Goal: Task Accomplishment & Management: Use online tool/utility

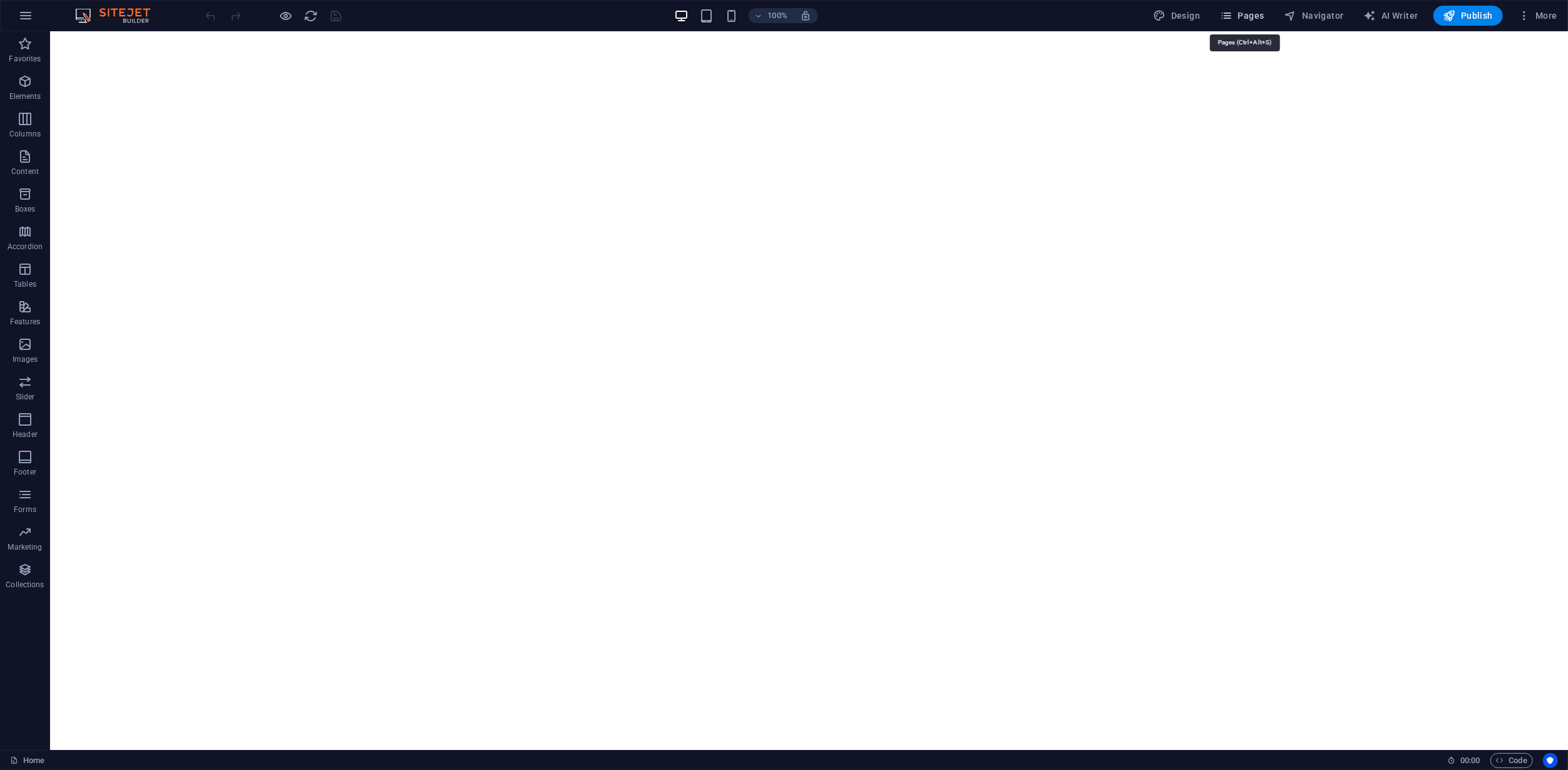
click at [1247, 23] on button "Pages" at bounding box center [1241, 15] width 54 height 20
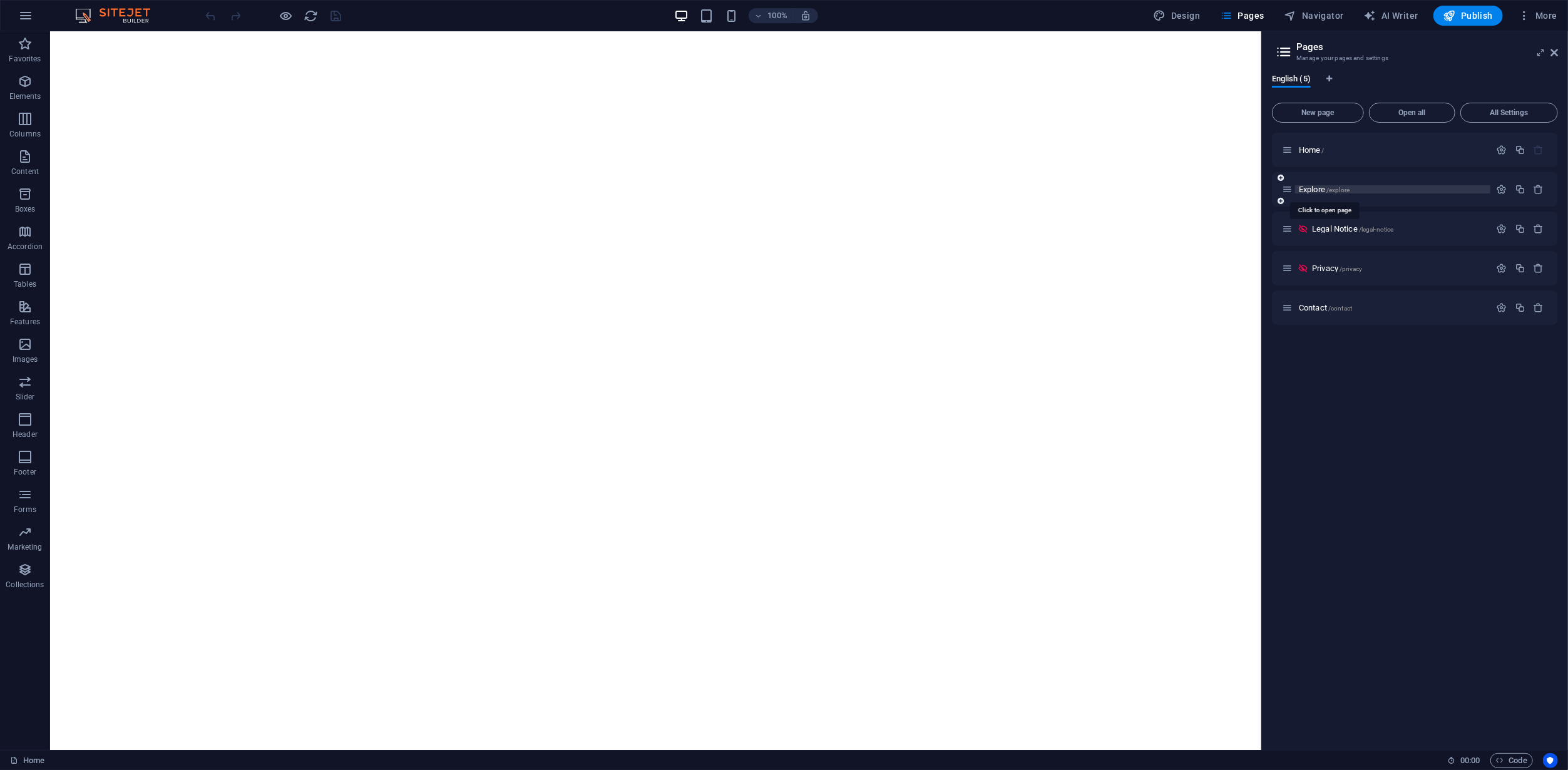
click at [1318, 186] on span "Explore /explore" at bounding box center [1324, 189] width 51 height 10
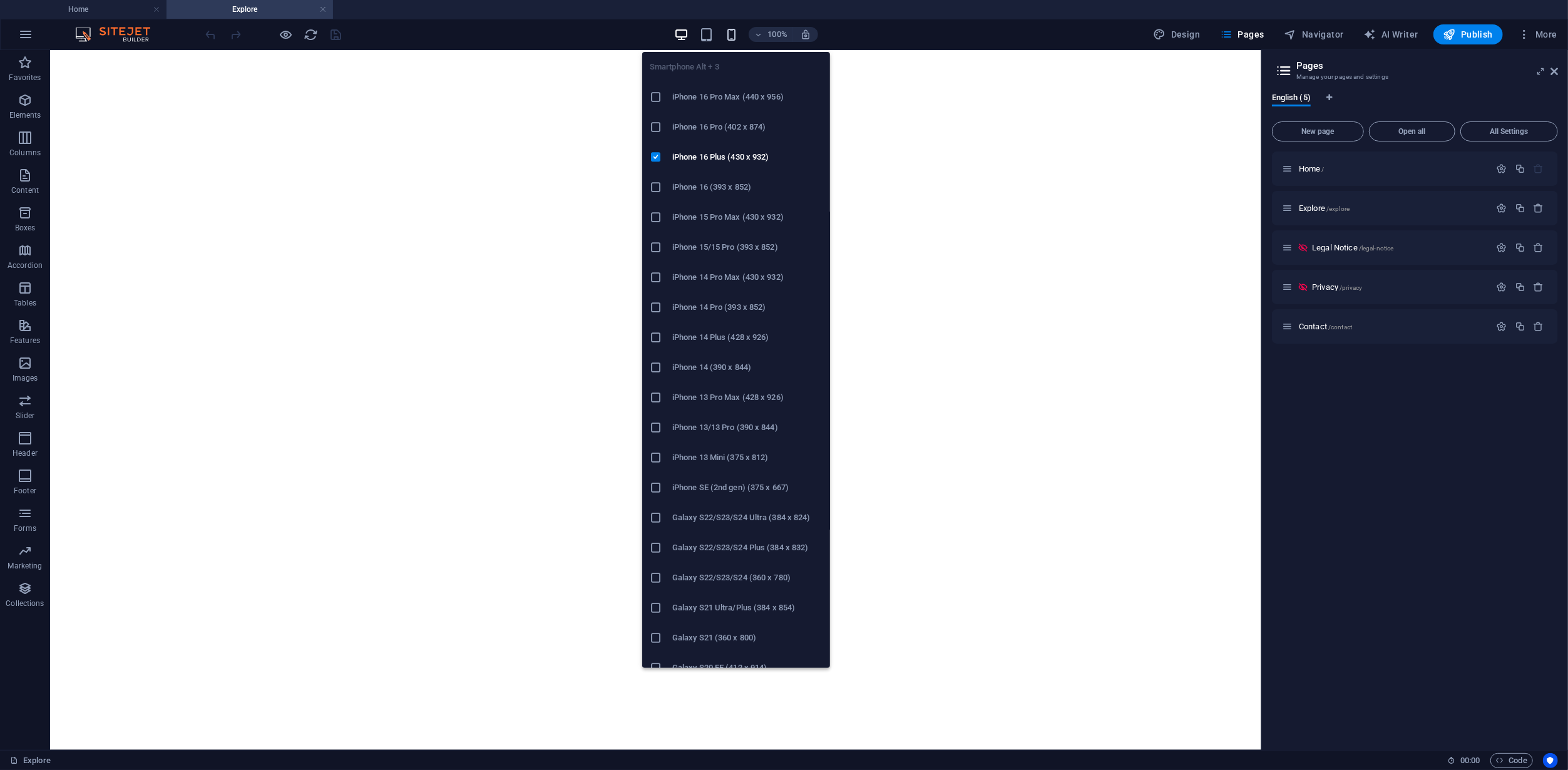
click at [734, 27] on icon "button" at bounding box center [731, 35] width 15 height 15
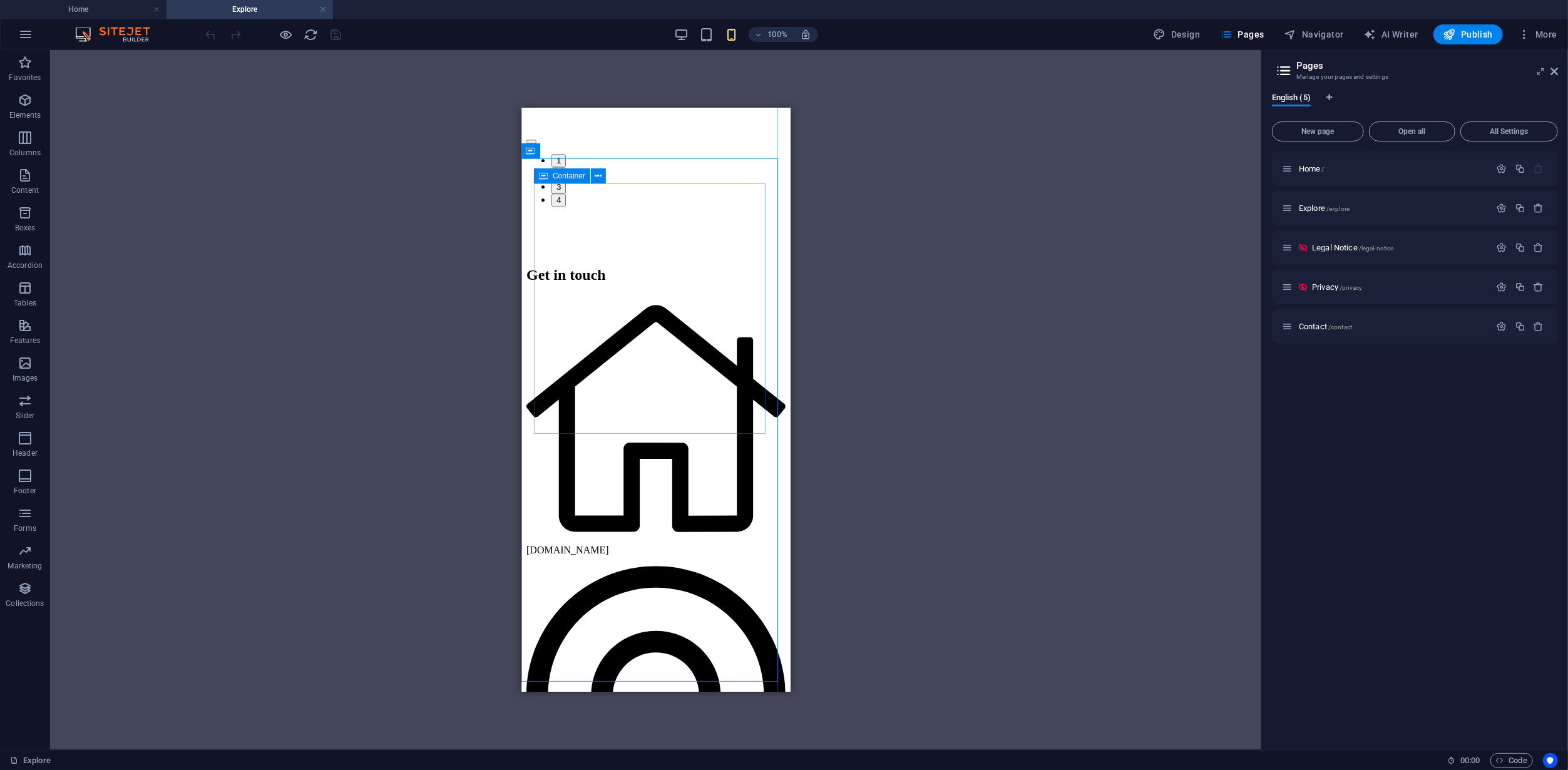
scroll to position [8003, 0]
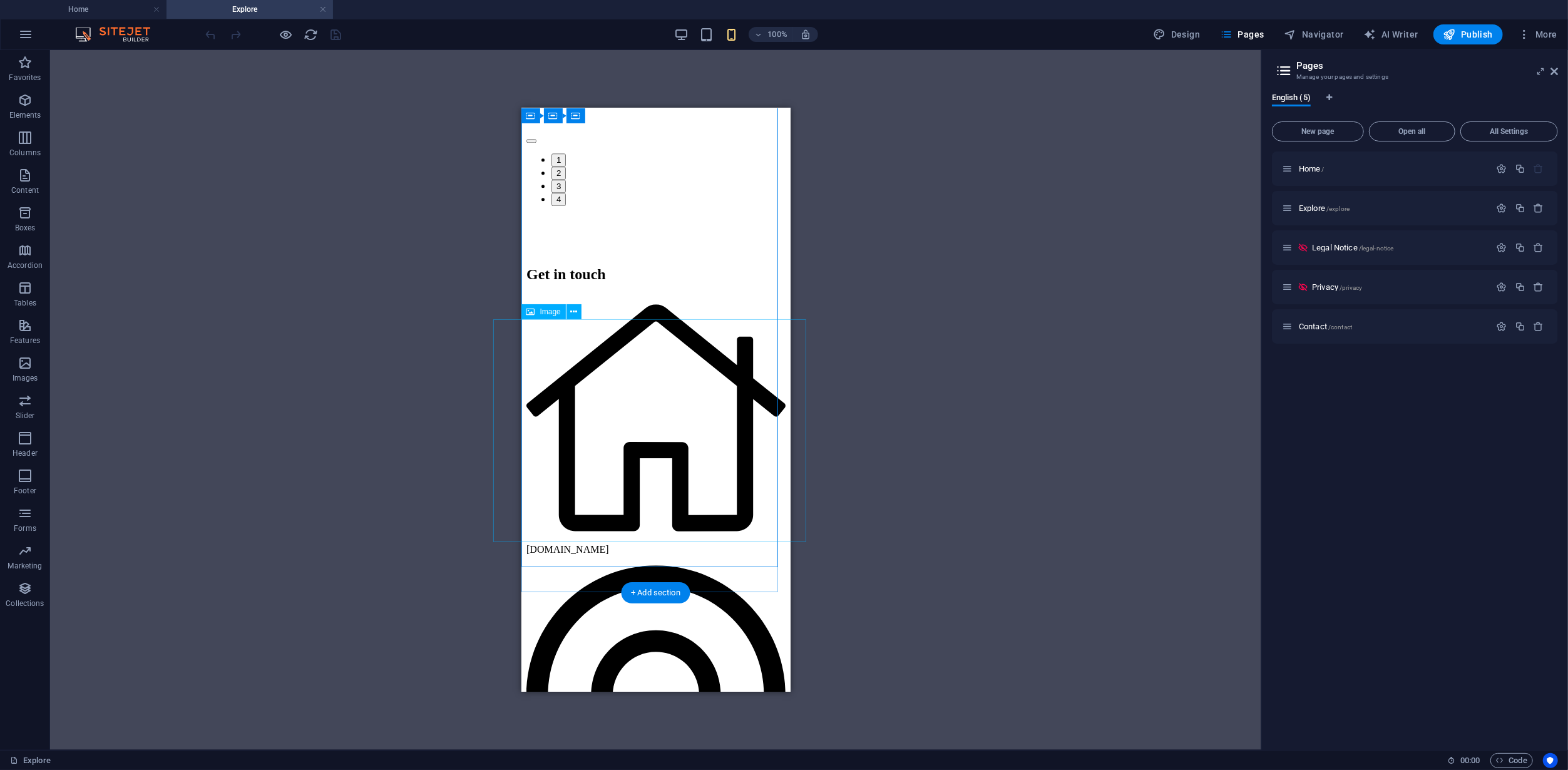
select select "px"
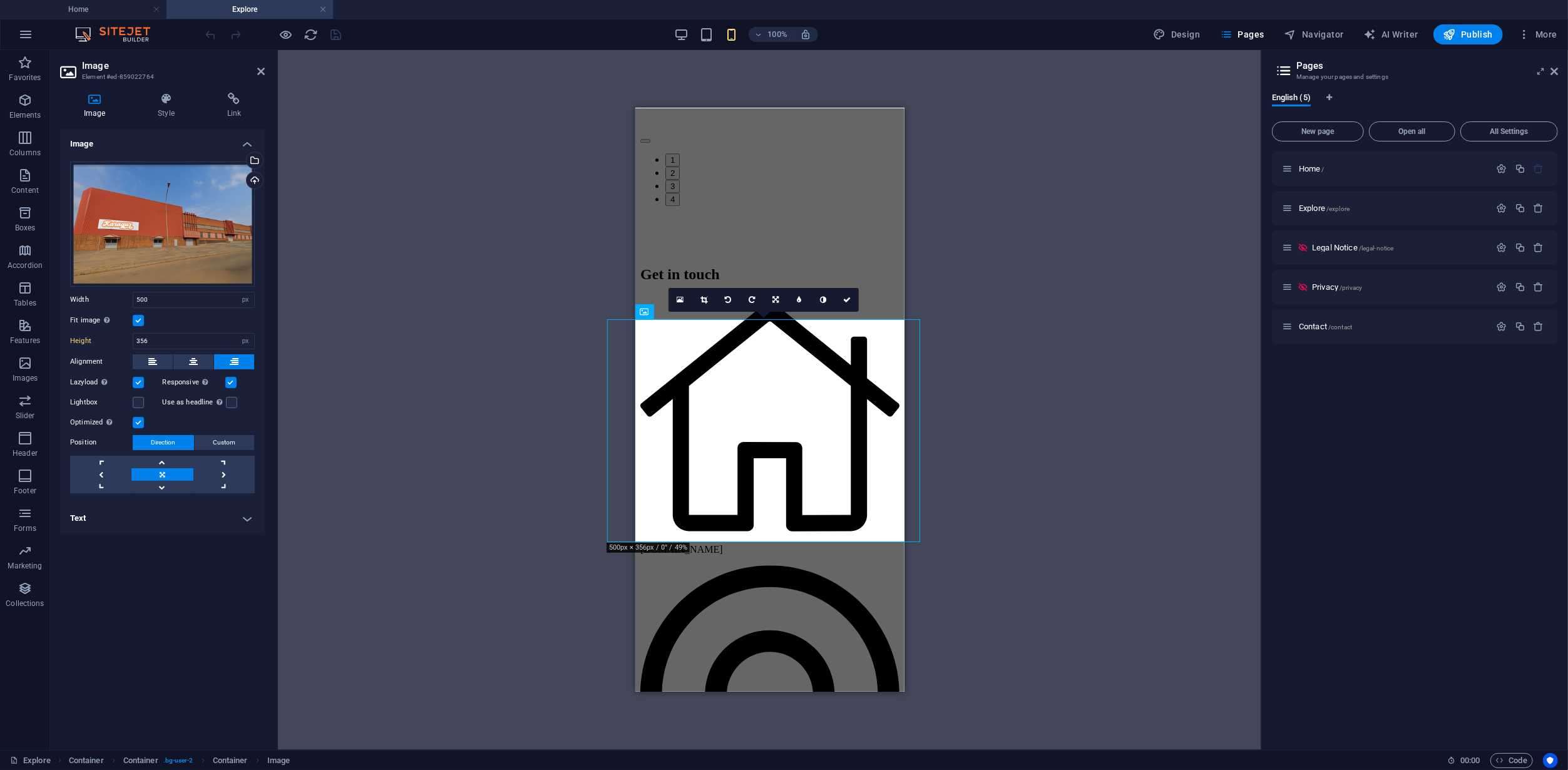
click at [138, 318] on label at bounding box center [138, 320] width 11 height 11
click at [0, 0] on input "Fit image Automatically fit image to a fixed width and height" at bounding box center [0, 0] width 0 height 0
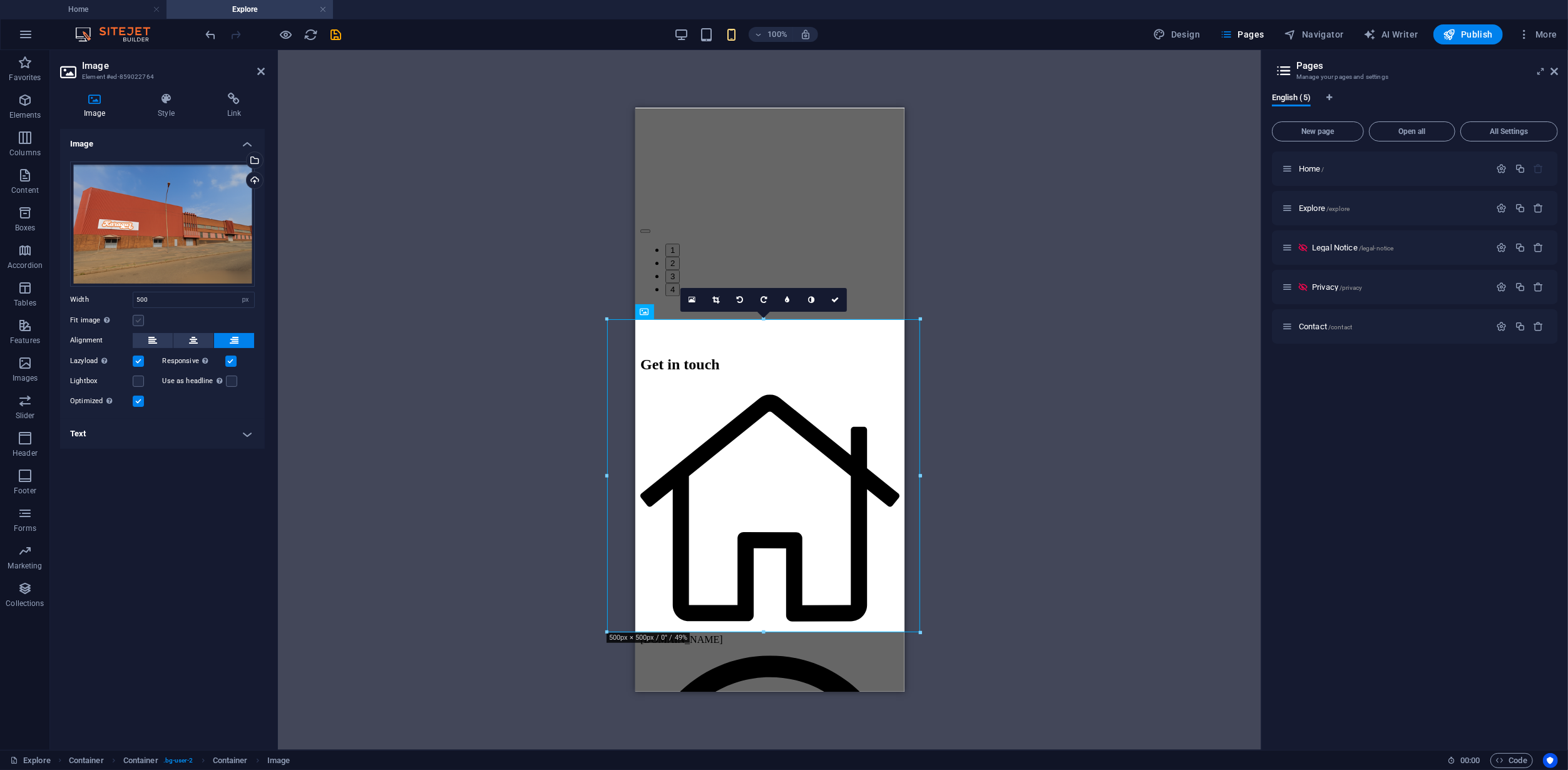
click at [138, 318] on label at bounding box center [138, 320] width 11 height 11
click at [0, 0] on input "Fit image Automatically fit image to a fixed width and height" at bounding box center [0, 0] width 0 height 0
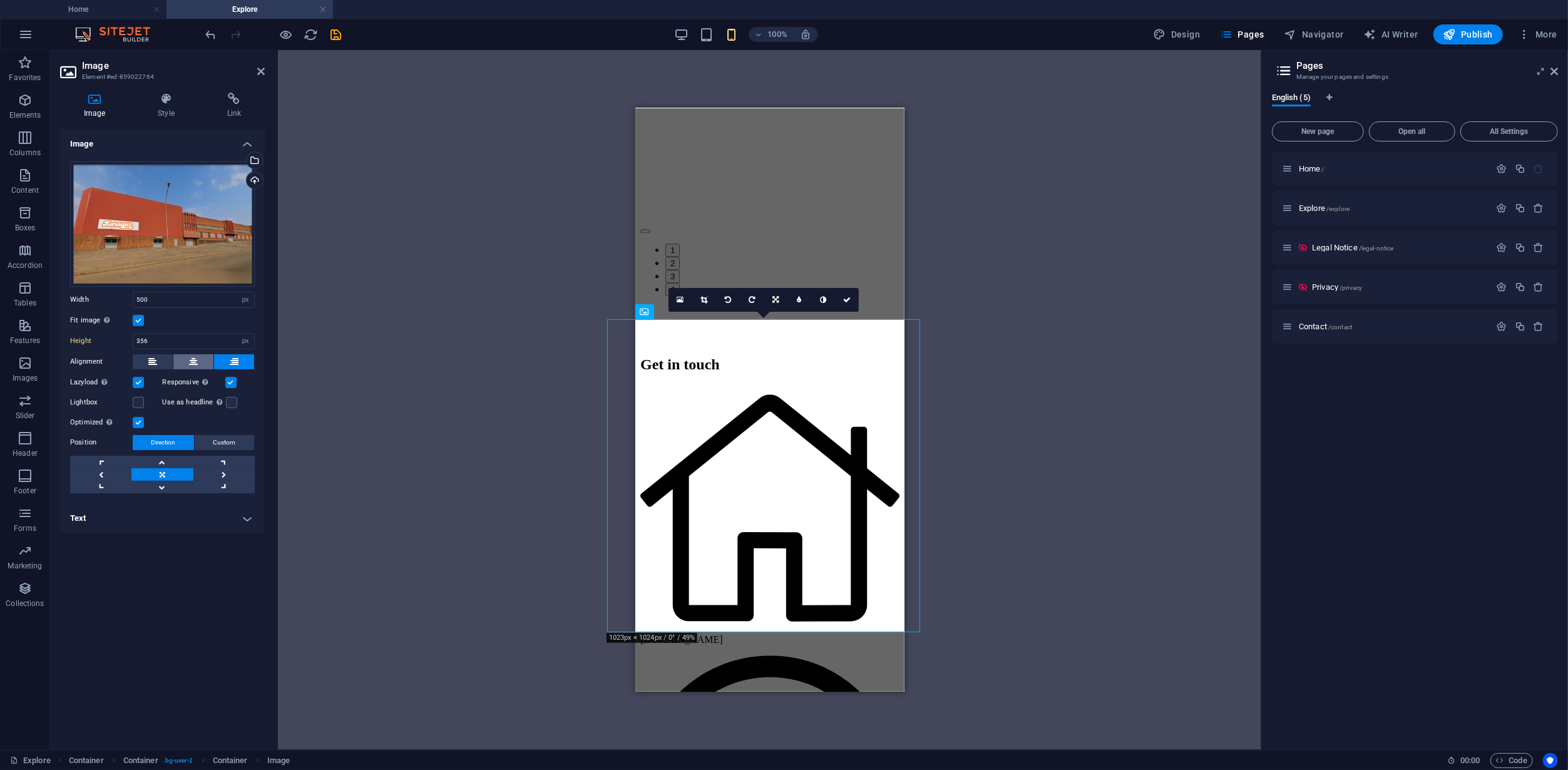
click at [196, 361] on icon at bounding box center [194, 361] width 9 height 15
click at [138, 382] on label at bounding box center [138, 382] width 11 height 11
click at [0, 0] on input "Lazyload Loading images after the page loads improves page speed." at bounding box center [0, 0] width 0 height 0
click at [231, 382] on label at bounding box center [230, 382] width 11 height 11
click at [0, 0] on input "Responsive Automatically load retina image and smartphone optimized sizes." at bounding box center [0, 0] width 0 height 0
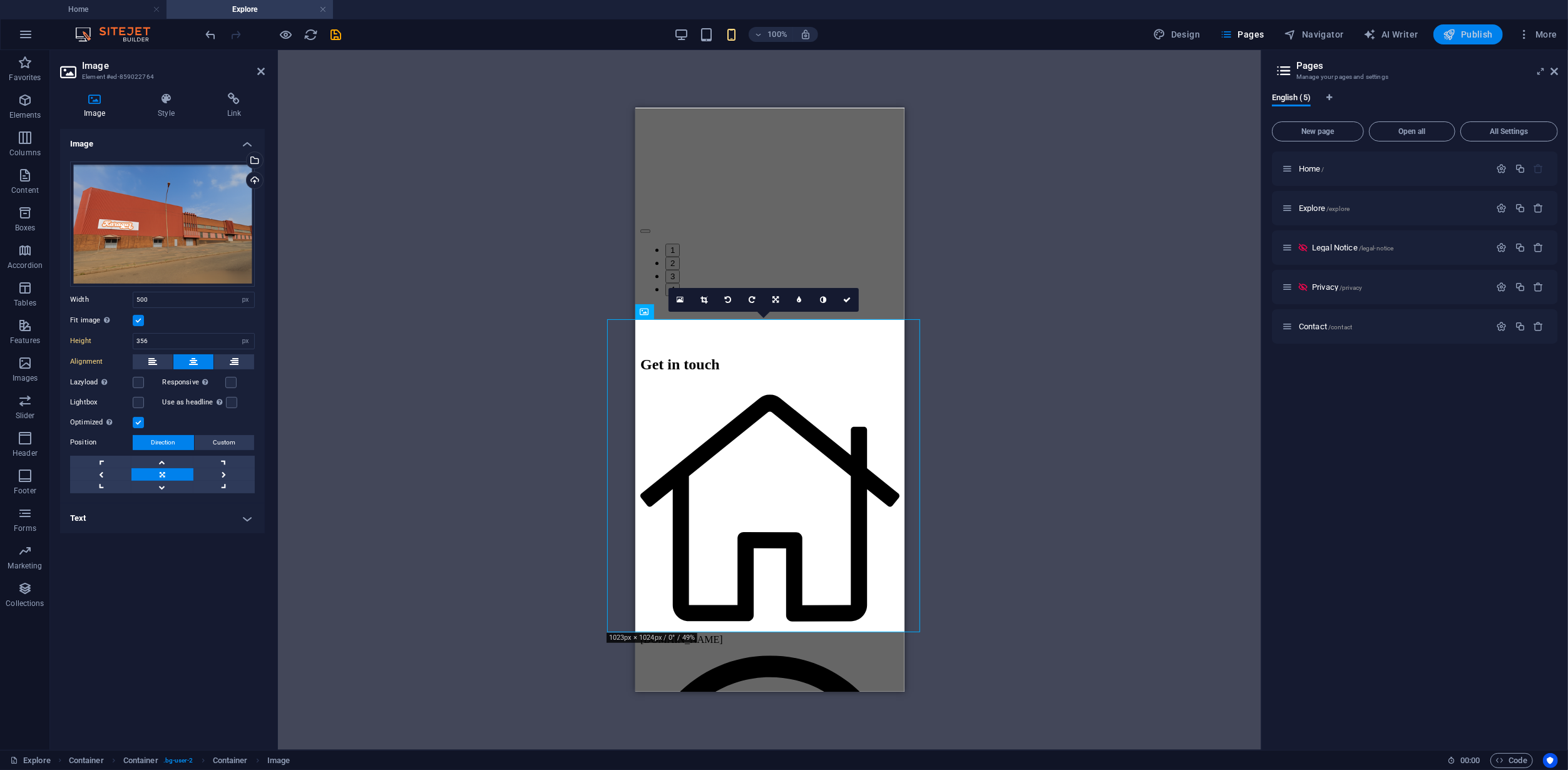
click at [1480, 30] on span "Publish" at bounding box center [1467, 34] width 49 height 13
